Goal: Task Accomplishment & Management: Manage account settings

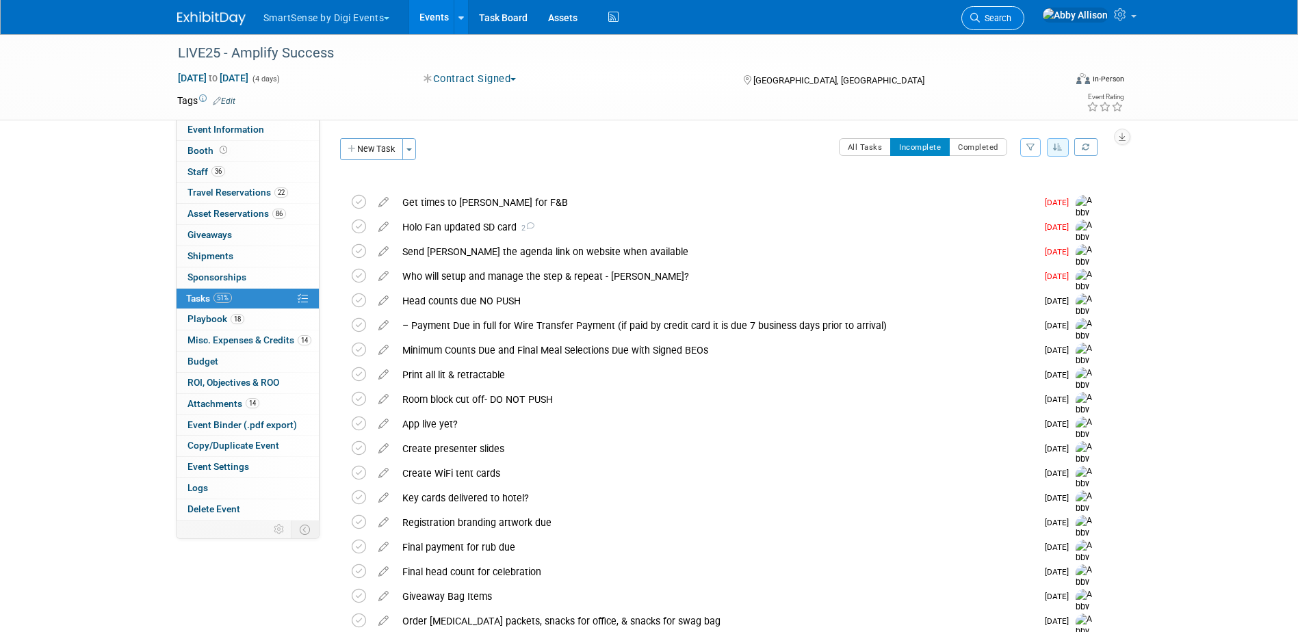
click at [1011, 20] on span "Search" at bounding box center [995, 18] width 31 height 10
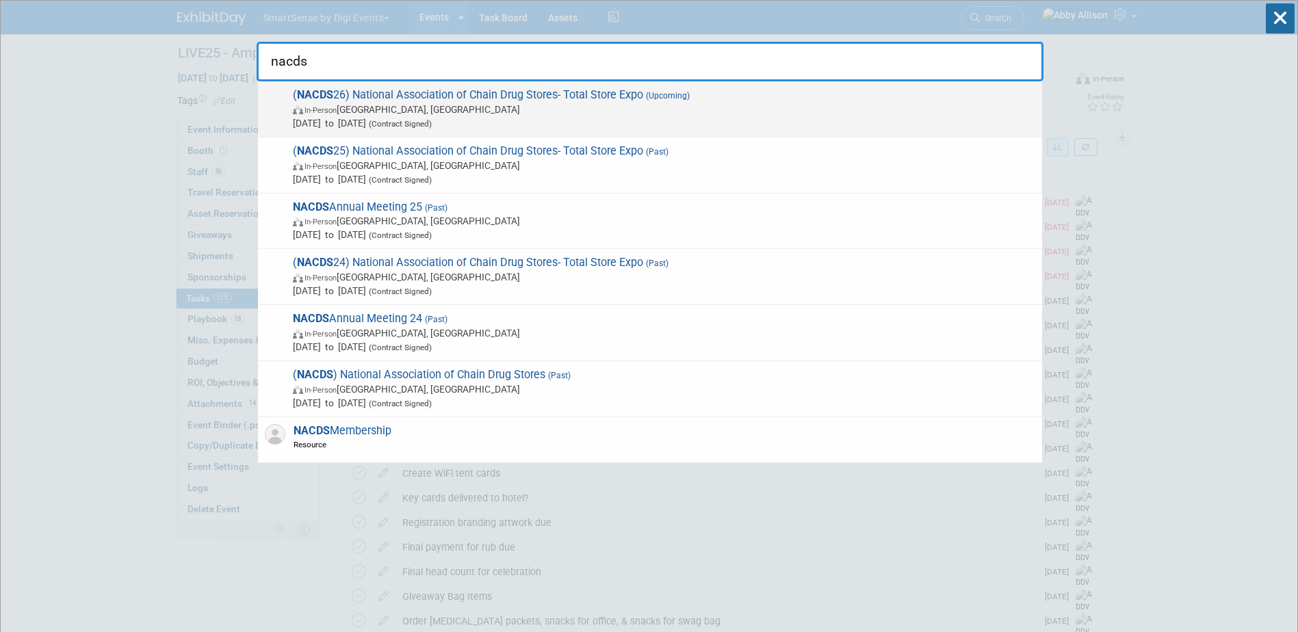
type input "nacds"
click at [334, 99] on span "( NACDS 26) National Association of Chain Drug Stores- Total Store Expo (Upcomi…" at bounding box center [662, 109] width 747 height 42
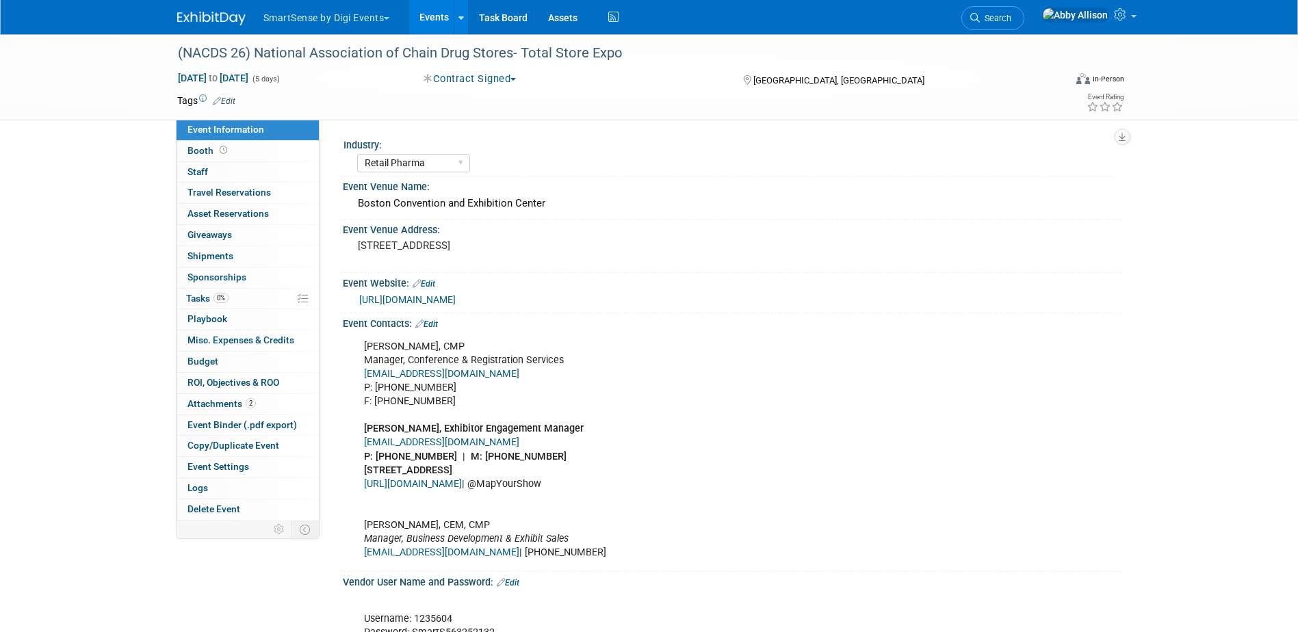
select select "Retail Pharma"
click at [231, 342] on span "Misc. Expenses & Credits 0" at bounding box center [241, 340] width 107 height 11
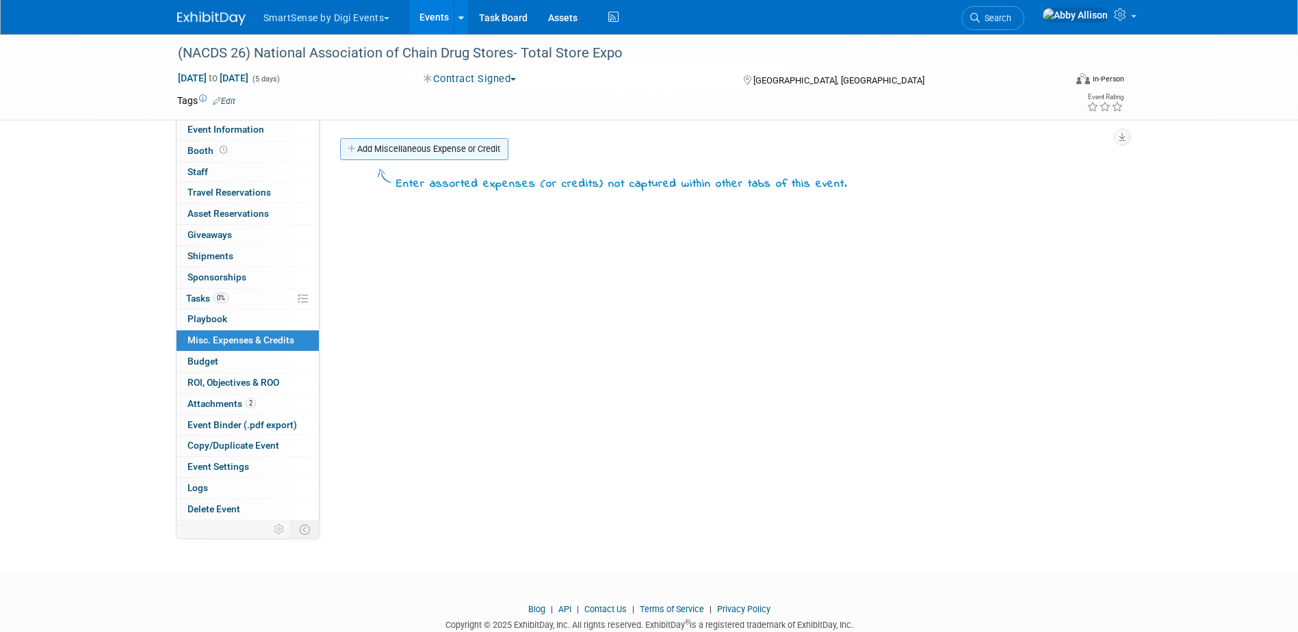
click at [392, 156] on link "Add Miscellaneous Expense or Credit" at bounding box center [424, 149] width 168 height 22
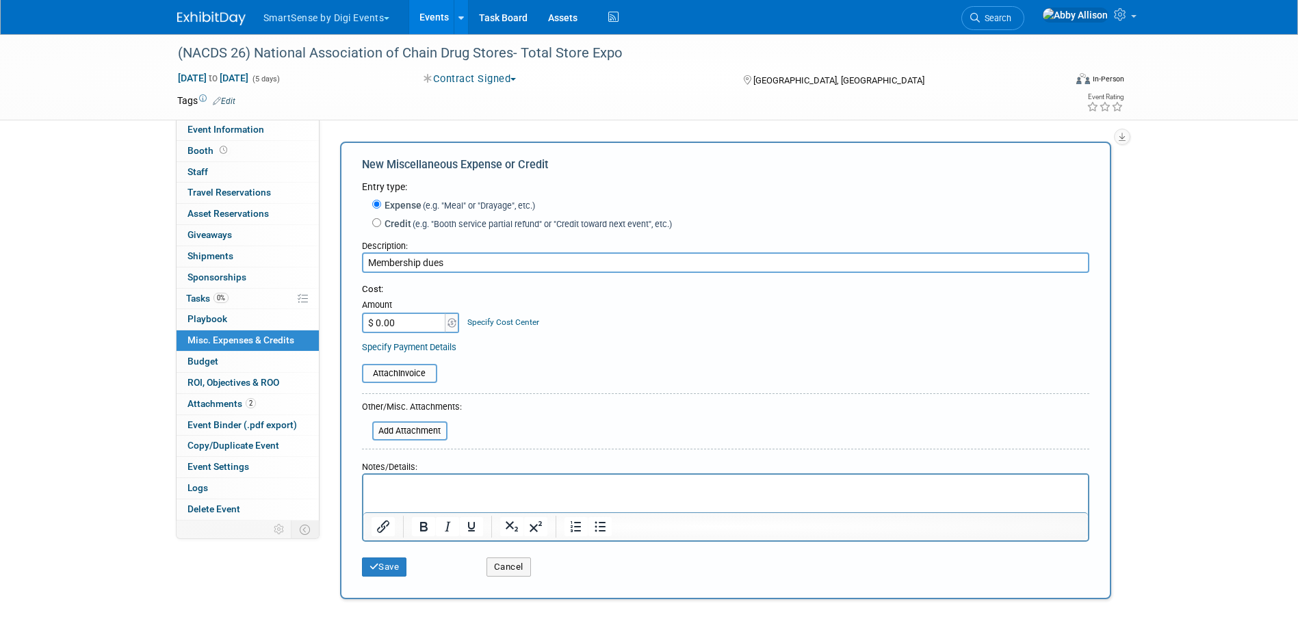
type input "Membership dues"
click at [393, 328] on input "$ 0.00" at bounding box center [405, 323] width 86 height 21
type input "$ 2,880.00"
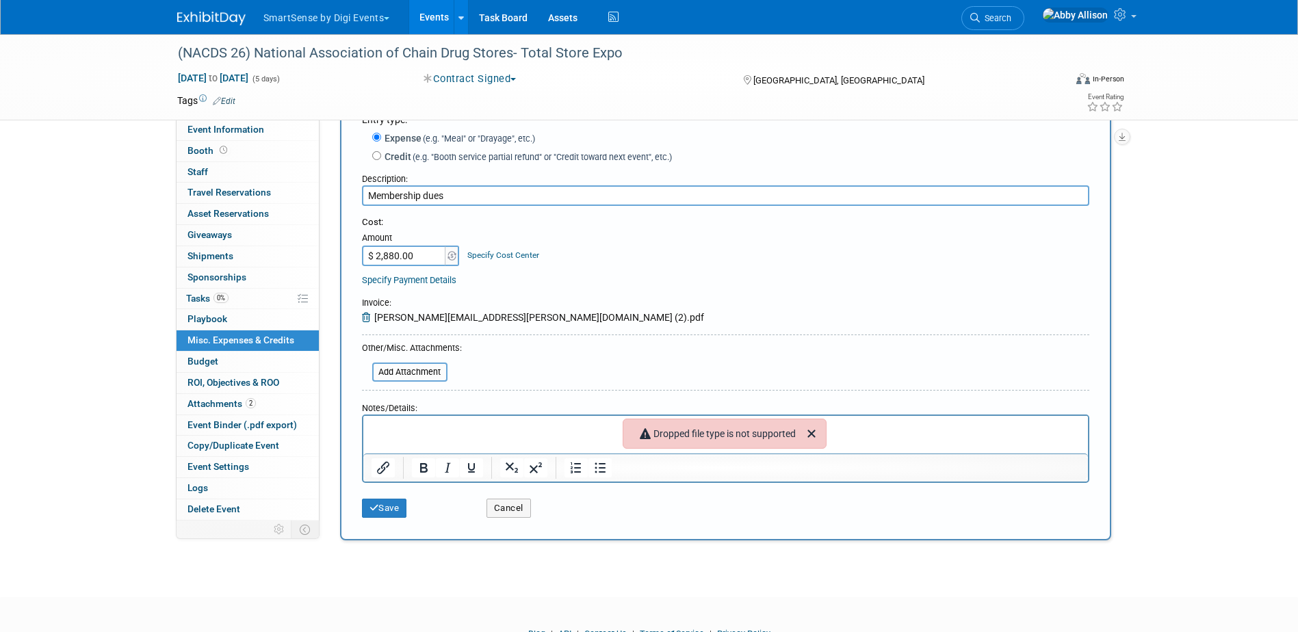
scroll to position [68, 0]
click at [392, 513] on button "Save" at bounding box center [384, 506] width 45 height 19
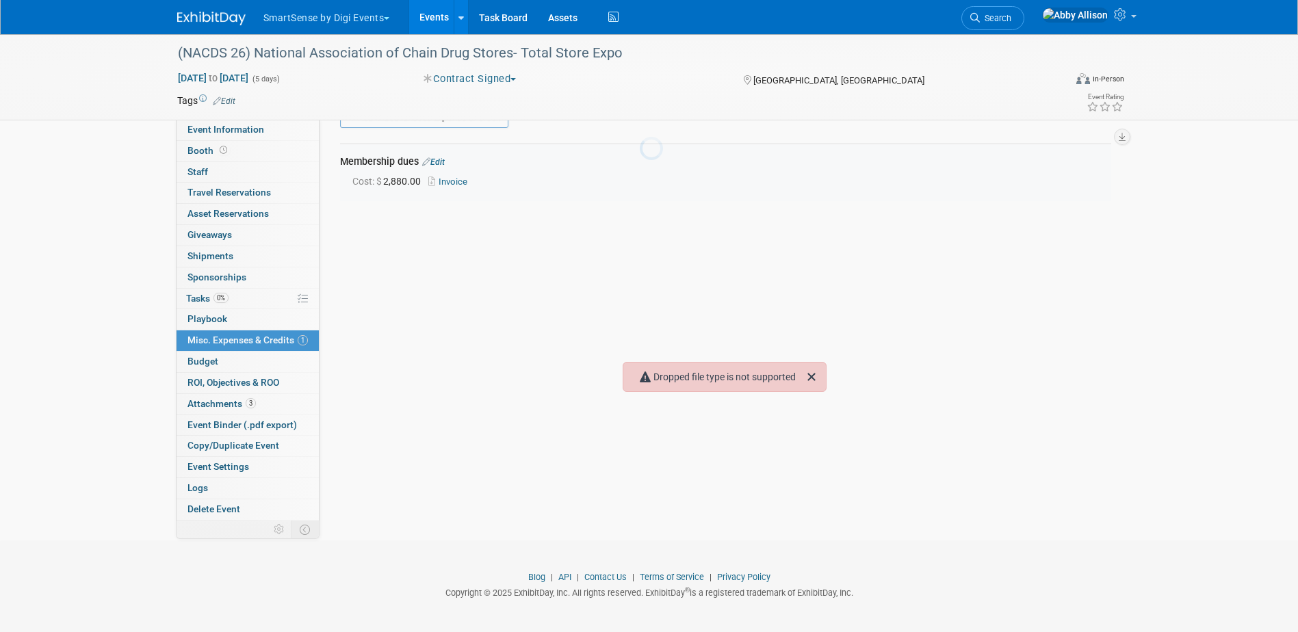
scroll to position [30, 0]
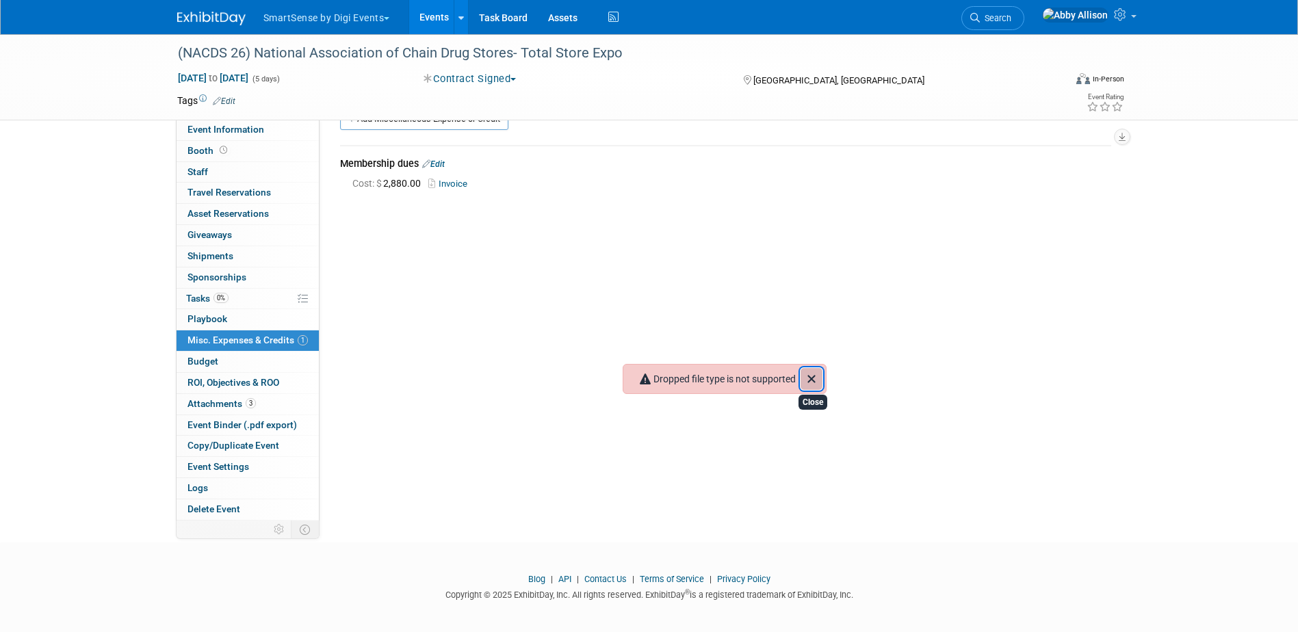
click at [818, 383] on icon "Close" at bounding box center [811, 379] width 16 height 16
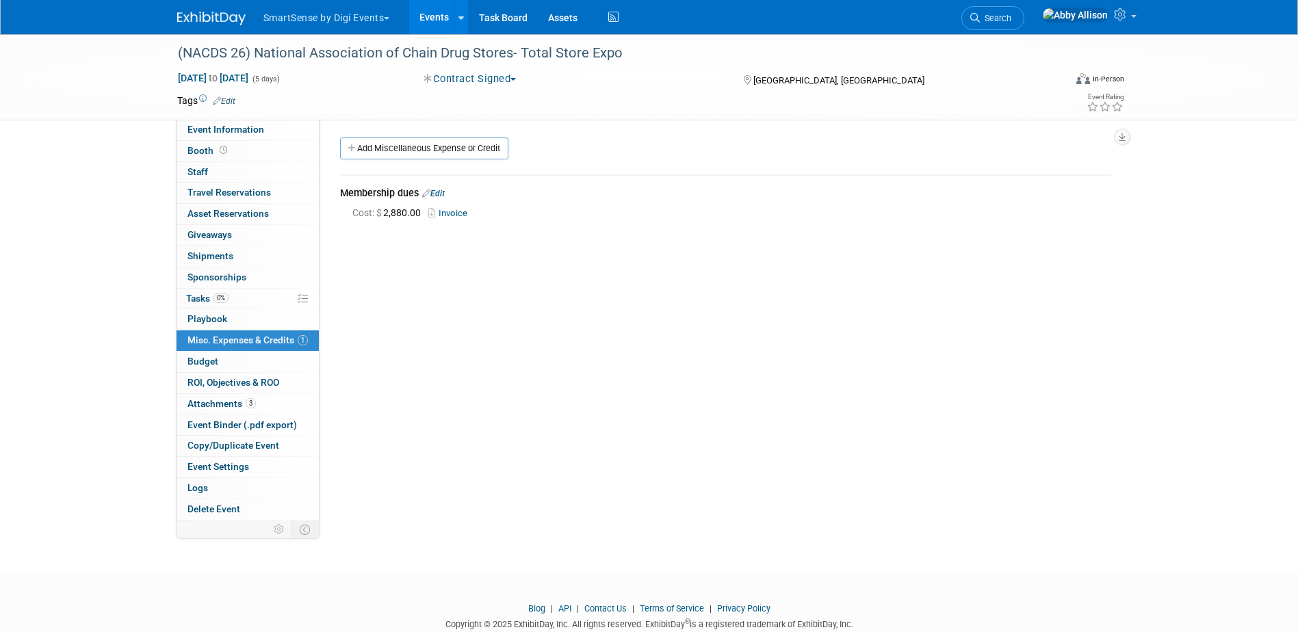
scroll to position [0, 0]
click at [1011, 25] on link "Search" at bounding box center [992, 18] width 63 height 24
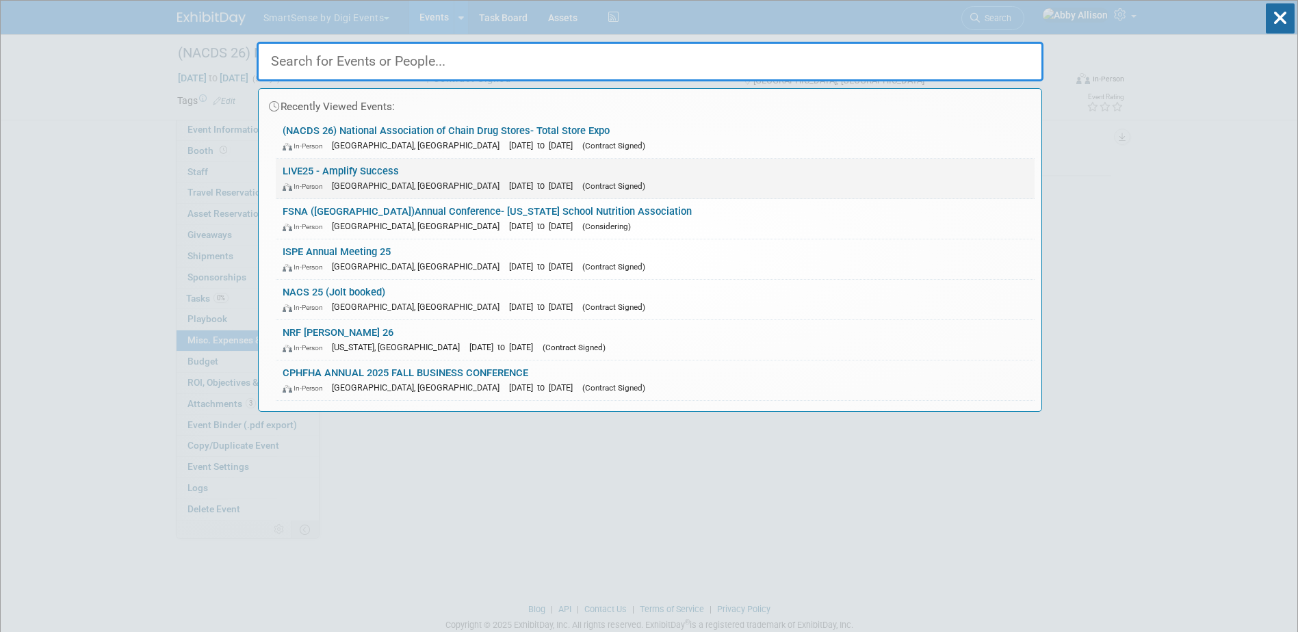
click at [354, 186] on span "[GEOGRAPHIC_DATA], [GEOGRAPHIC_DATA]" at bounding box center [419, 186] width 174 height 10
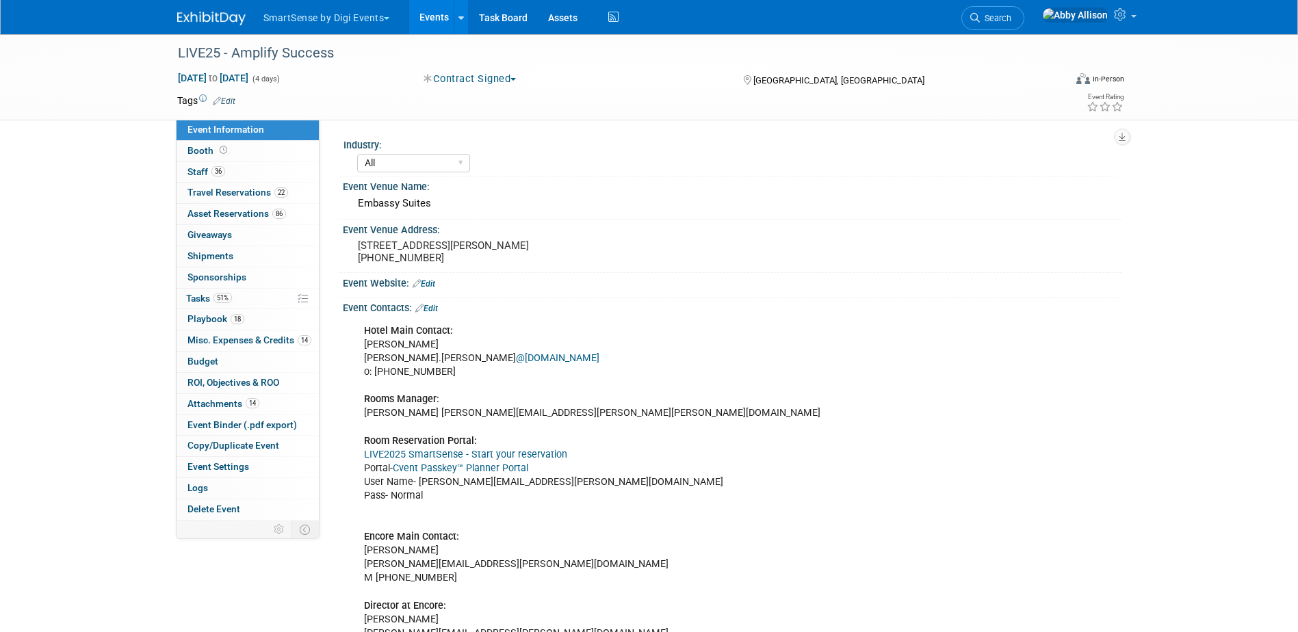
select select "All"
click at [423, 469] on link "Cvent Passkey™ Planner Portal" at bounding box center [460, 469] width 135 height 12
